Goal: Transaction & Acquisition: Purchase product/service

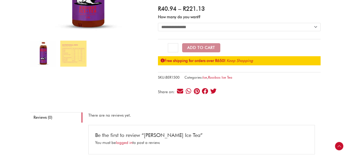
scroll to position [52, 0]
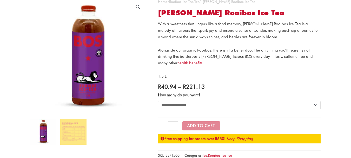
click at [206, 12] on h1 "[PERSON_NAME] Rooibos Ice Tea" at bounding box center [239, 13] width 163 height 9
copy h1 "Rooibos"
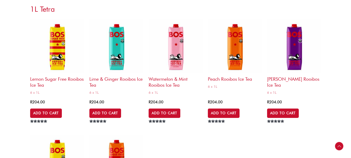
scroll to position [1914, 0]
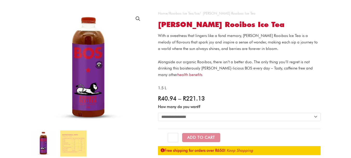
scroll to position [52, 0]
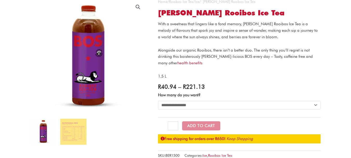
select select "*********"
click at [158, 101] on select "**********" at bounding box center [239, 105] width 163 height 8
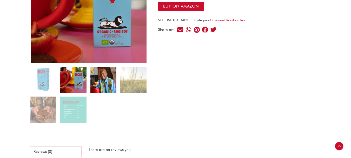
click at [99, 78] on img at bounding box center [104, 80] width 26 height 26
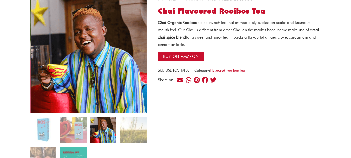
scroll to position [52, 0]
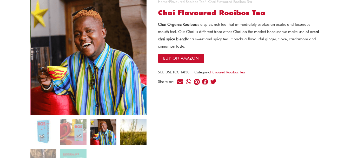
click at [128, 121] on img at bounding box center [133, 132] width 26 height 26
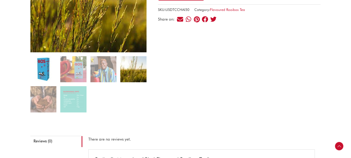
scroll to position [156, 0]
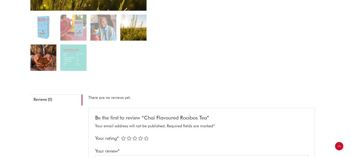
click at [46, 48] on img at bounding box center [43, 57] width 26 height 26
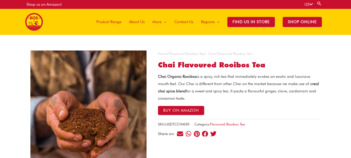
scroll to position [78, 0]
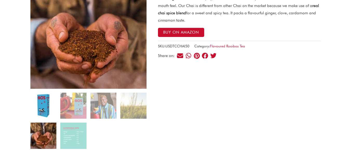
click at [47, 110] on img at bounding box center [43, 106] width 26 height 26
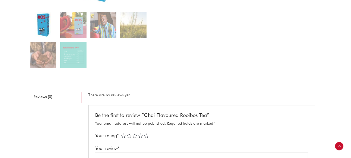
scroll to position [104, 0]
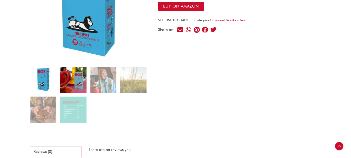
click at [72, 80] on img at bounding box center [73, 80] width 26 height 26
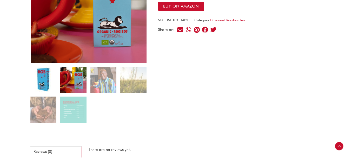
click at [54, 72] on img at bounding box center [43, 80] width 26 height 26
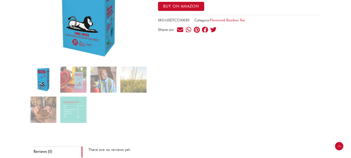
click at [116, 34] on img at bounding box center [88, 4] width 116 height 116
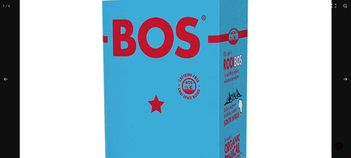
click at [325, 62] on img at bounding box center [176, 133] width 312 height 312
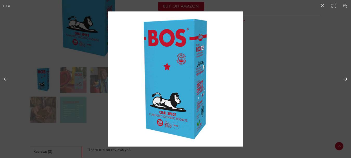
click at [347, 79] on button "Next (arrow right)" at bounding box center [342, 79] width 18 height 26
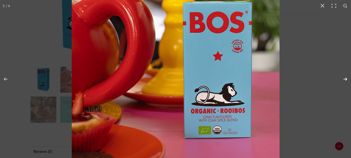
click at [345, 75] on button "Next (arrow right)" at bounding box center [342, 79] width 18 height 26
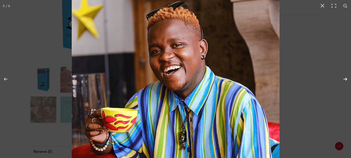
click at [346, 77] on button "Next (arrow right)" at bounding box center [342, 79] width 18 height 26
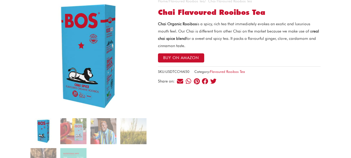
scroll to position [50, 0]
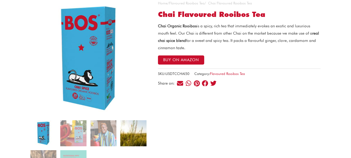
drag, startPoint x: 191, startPoint y: 61, endPoint x: 135, endPoint y: 121, distance: 81.7
click at [135, 121] on img at bounding box center [133, 133] width 26 height 26
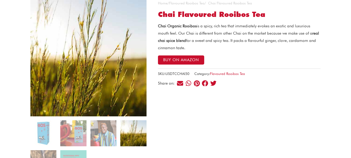
click at [126, 47] on img at bounding box center [88, 58] width 116 height 116
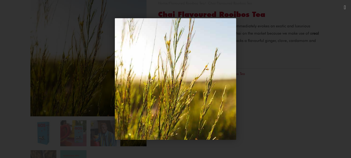
click at [268, 53] on div "1 / 1" at bounding box center [175, 78] width 315 height 121
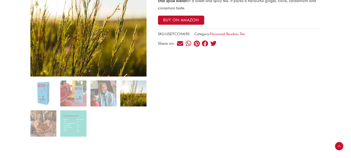
scroll to position [128, 0]
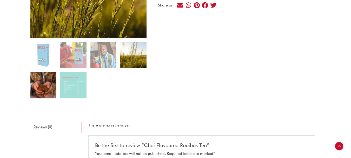
click at [41, 89] on img at bounding box center [43, 85] width 26 height 26
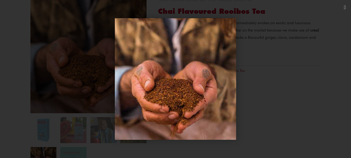
scroll to position [50, 0]
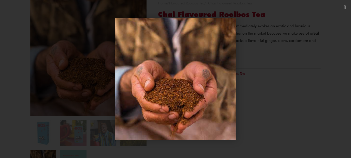
click at [74, 134] on div "1 / 1" at bounding box center [175, 78] width 315 height 121
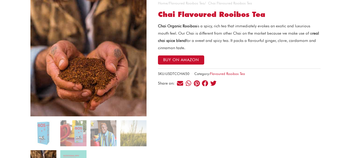
click at [87, 155] on ol at bounding box center [88, 150] width 116 height 60
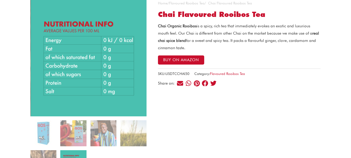
click at [116, 42] on img at bounding box center [89, 58] width 116 height 116
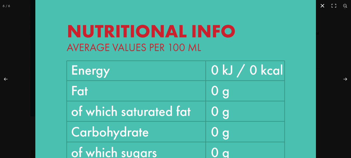
click at [321, 6] on button "Close (Esc)" at bounding box center [322, 5] width 11 height 11
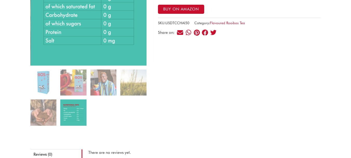
scroll to position [102, 0]
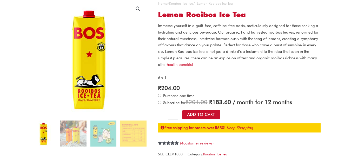
scroll to position [52, 0]
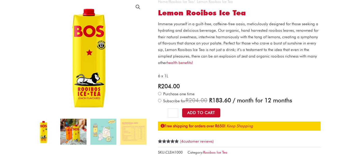
click at [81, 134] on img at bounding box center [73, 132] width 26 height 26
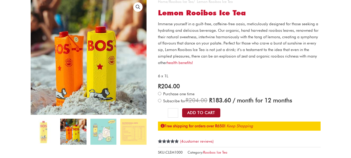
scroll to position [104, 0]
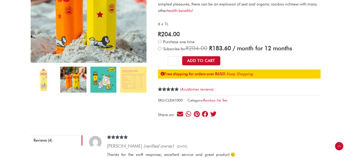
click at [102, 69] on img at bounding box center [104, 80] width 26 height 26
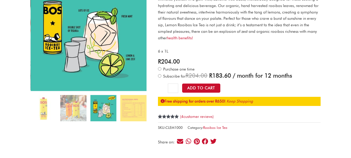
scroll to position [78, 0]
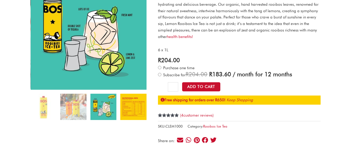
click at [141, 100] on img at bounding box center [133, 107] width 26 height 26
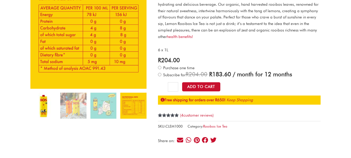
click at [46, 103] on img at bounding box center [43, 106] width 26 height 26
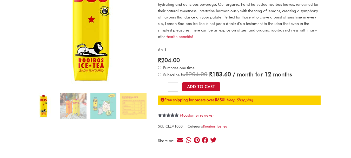
click at [78, 57] on img at bounding box center [90, 24] width 130 height 130
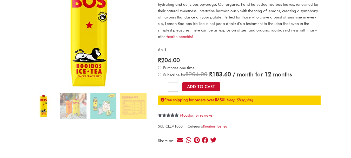
click at [91, 38] on img at bounding box center [88, 30] width 130 height 130
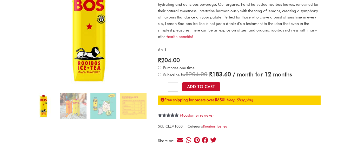
click at [53, 108] on img at bounding box center [43, 106] width 26 height 26
click at [44, 108] on img at bounding box center [43, 106] width 26 height 26
click at [41, 106] on img at bounding box center [43, 106] width 26 height 26
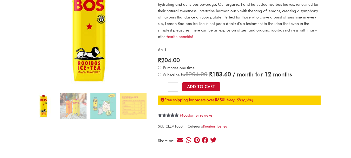
click at [41, 106] on img at bounding box center [43, 106] width 26 height 26
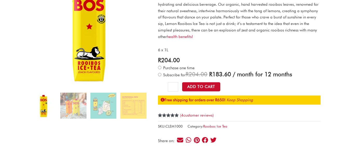
click at [41, 106] on img at bounding box center [43, 106] width 26 height 26
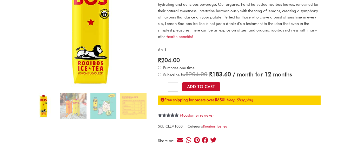
click at [77, 61] on img at bounding box center [90, 27] width 130 height 130
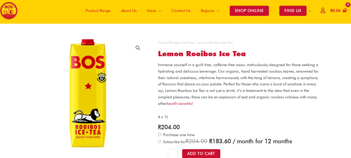
scroll to position [0, 0]
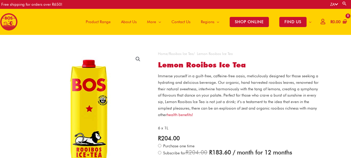
click at [89, 69] on img at bounding box center [88, 113] width 130 height 130
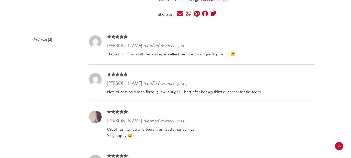
scroll to position [182, 0]
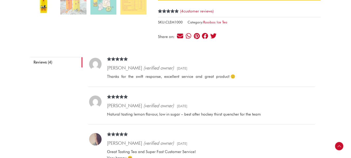
drag, startPoint x: 55, startPoint y: 15, endPoint x: 54, endPoint y: 11, distance: 3.6
click at [55, 15] on ol at bounding box center [88, 4] width 116 height 30
click at [54, 11] on img at bounding box center [43, 2] width 26 height 26
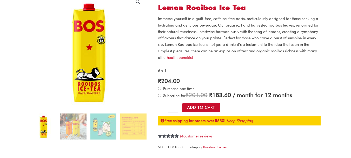
scroll to position [52, 0]
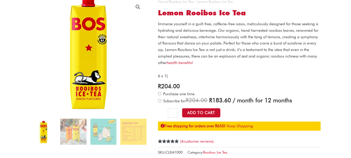
click at [94, 94] on img at bounding box center [88, 52] width 130 height 130
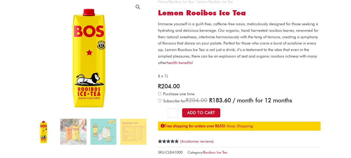
click at [52, 136] on img at bounding box center [43, 132] width 26 height 26
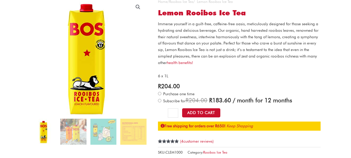
click at [109, 48] on img at bounding box center [86, 57] width 130 height 130
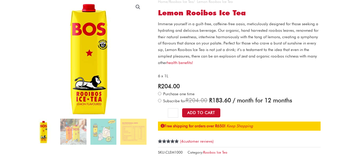
click at [89, 49] on img at bounding box center [88, 57] width 130 height 130
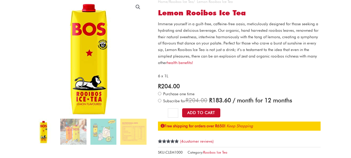
click at [89, 49] on img at bounding box center [88, 57] width 130 height 130
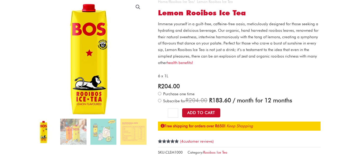
click at [89, 49] on img at bounding box center [88, 57] width 130 height 130
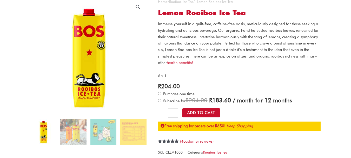
click at [38, 127] on img at bounding box center [43, 132] width 26 height 26
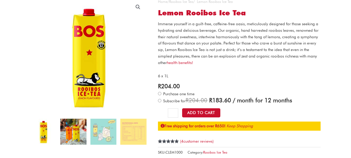
click at [73, 128] on img at bounding box center [73, 132] width 26 height 26
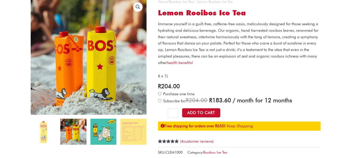
click at [98, 127] on img at bounding box center [104, 132] width 26 height 26
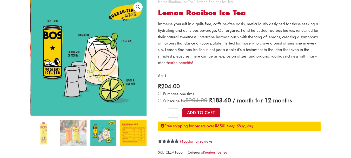
click at [124, 127] on img at bounding box center [133, 133] width 26 height 26
